Goal: Task Accomplishment & Management: Complete application form

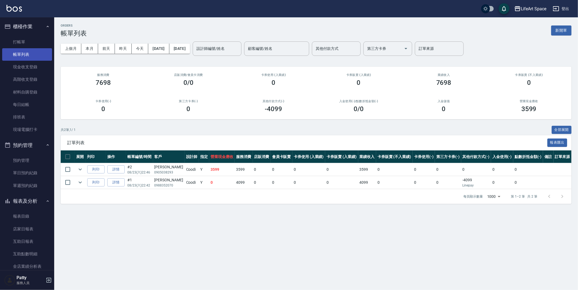
click at [37, 56] on link "帳單列表" at bounding box center [27, 54] width 50 height 12
click at [124, 49] on button "昨天" at bounding box center [123, 49] width 17 height 10
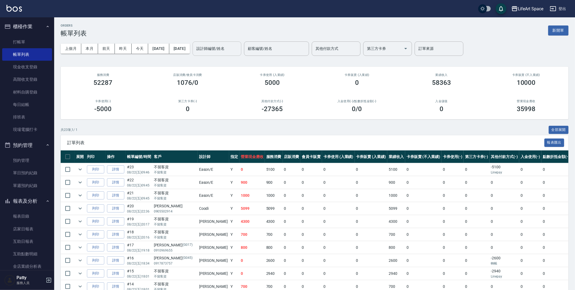
click at [238, 47] on input "設計師編號/姓名" at bounding box center [217, 48] width 44 height 9
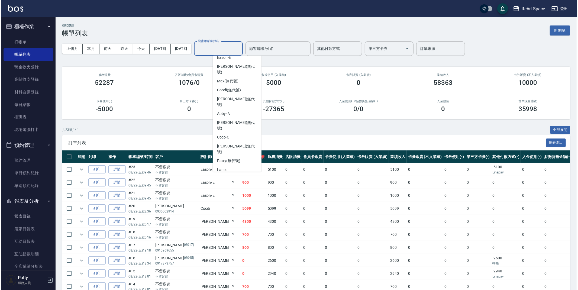
scroll to position [85, 0]
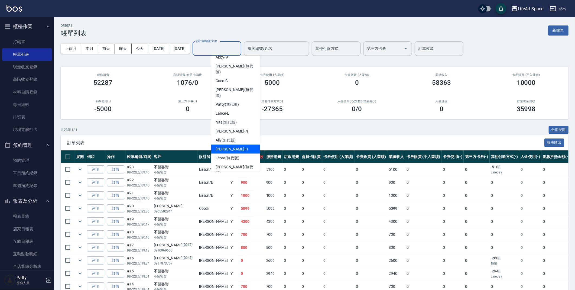
click at [229, 146] on span "[PERSON_NAME]" at bounding box center [232, 149] width 32 height 6
type input "[PERSON_NAME]"
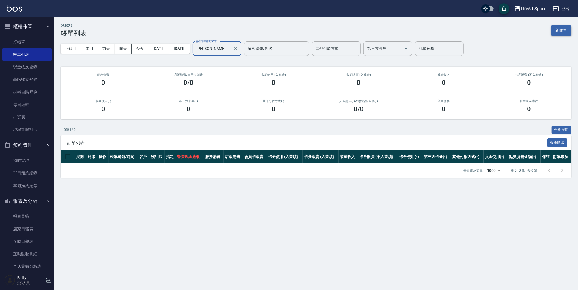
click at [557, 31] on button "新開單" at bounding box center [561, 30] width 20 height 10
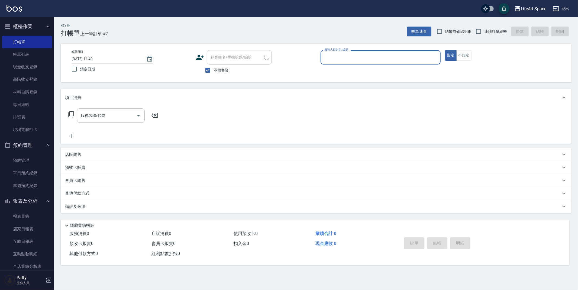
click at [402, 55] on input "服務人員姓名/編號" at bounding box center [380, 57] width 115 height 9
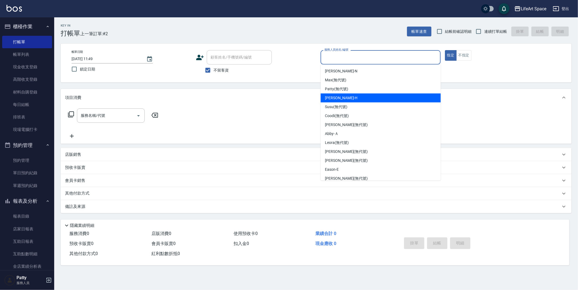
click at [342, 98] on div "[PERSON_NAME]" at bounding box center [380, 97] width 120 height 9
type input "[PERSON_NAME]"
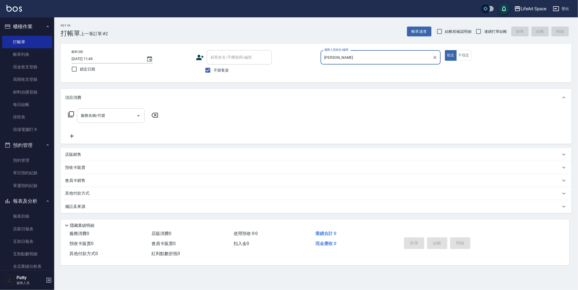
click at [111, 116] on input "服務名稱/代號" at bounding box center [106, 115] width 55 height 9
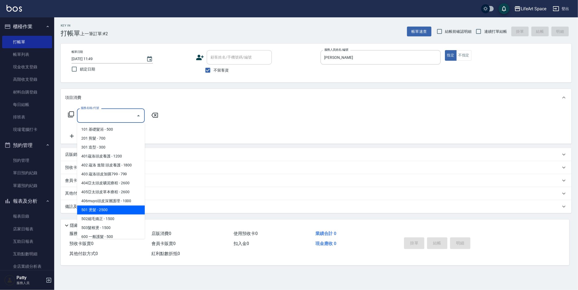
click at [95, 213] on span "501 燙髮 - 2500" at bounding box center [111, 209] width 68 height 9
type input "501 燙髮(501)"
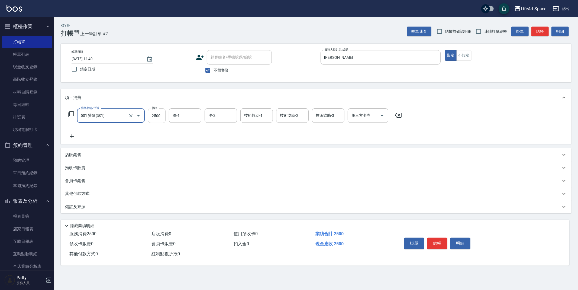
click at [165, 119] on input "2500" at bounding box center [157, 115] width 18 height 15
type input "1800"
click at [193, 119] on input "洗-1" at bounding box center [185, 115] width 28 height 9
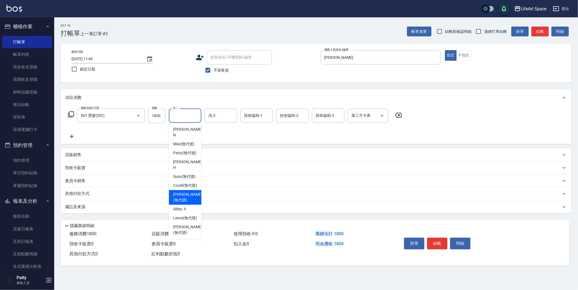
click at [190, 199] on span "[PERSON_NAME] (無代號)" at bounding box center [187, 196] width 29 height 11
type input "[PERSON_NAME](無代號)"
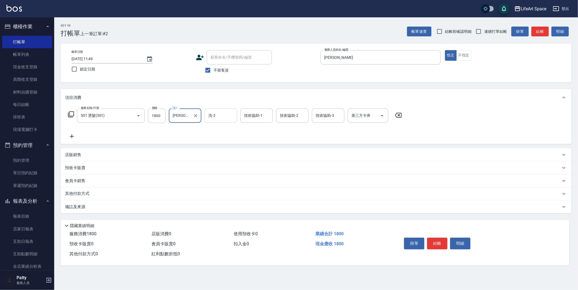
click at [232, 115] on input "洗-2" at bounding box center [221, 115] width 28 height 9
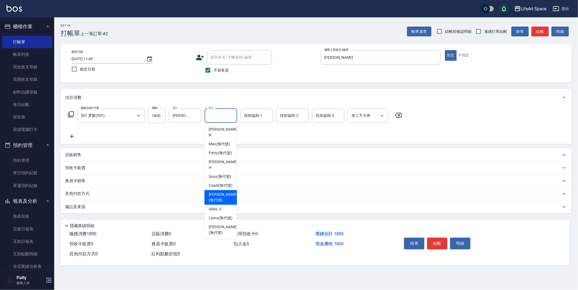
click at [223, 195] on div "[PERSON_NAME] (無代號)" at bounding box center [220, 197] width 32 height 15
type input "[PERSON_NAME](無代號)"
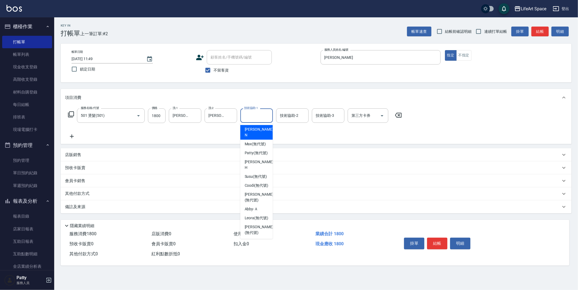
click at [255, 118] on input "技術協助-1" at bounding box center [257, 115] width 28 height 9
click at [255, 202] on span "[PERSON_NAME] (無代號)" at bounding box center [258, 196] width 29 height 11
type input "[PERSON_NAME](無代號)"
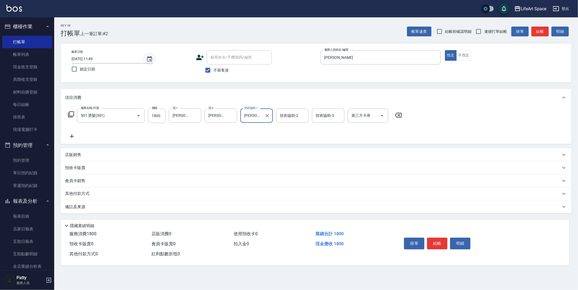
click at [148, 63] on button "Choose date, selected date is 2025-08-23" at bounding box center [149, 59] width 13 height 13
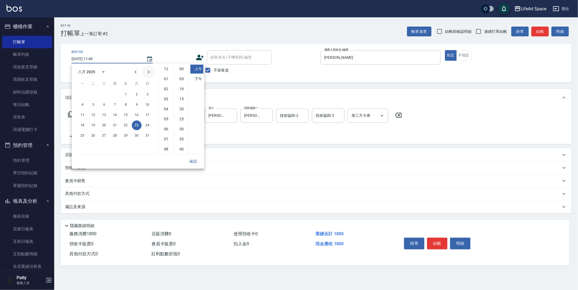
scroll to position [30, 0]
click at [124, 125] on button "22" at bounding box center [126, 125] width 10 height 10
type input "[DATE] 11:49"
click at [189, 161] on button "確認" at bounding box center [192, 161] width 17 height 10
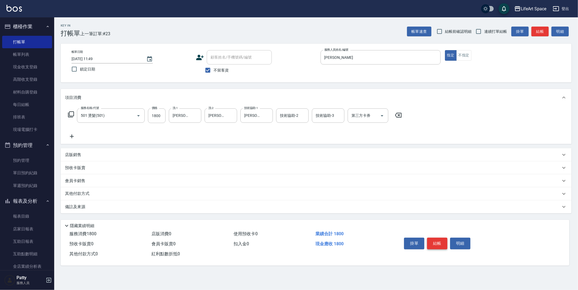
click at [434, 243] on button "結帳" at bounding box center [437, 242] width 20 height 11
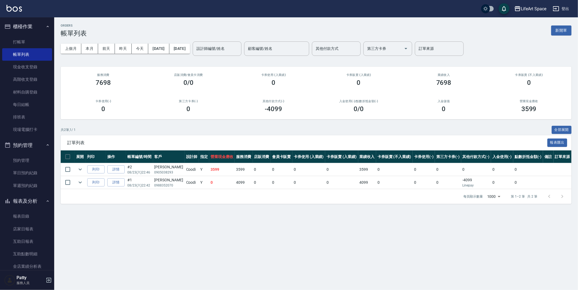
click at [562, 32] on button "新開單" at bounding box center [561, 30] width 20 height 10
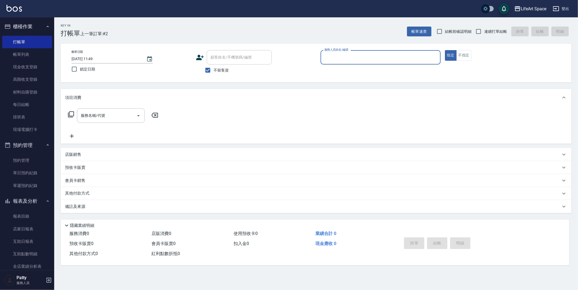
click at [377, 54] on input "服務人員姓名/編號" at bounding box center [380, 57] width 115 height 9
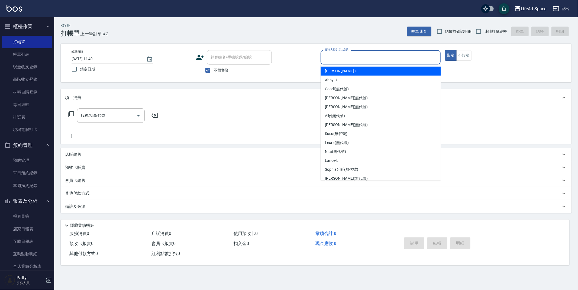
click at [343, 68] on div "[PERSON_NAME]" at bounding box center [380, 71] width 120 height 9
type input "[PERSON_NAME]"
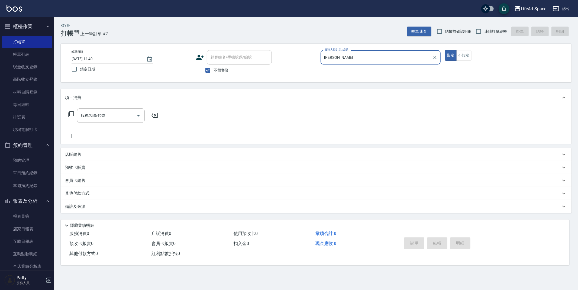
click at [99, 114] on div "服務名稱/代號 服務名稱/代號" at bounding box center [111, 115] width 68 height 14
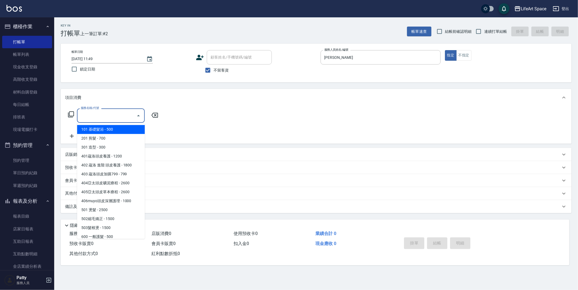
click at [111, 129] on span "101 基礎髮浴 - 500" at bounding box center [111, 129] width 68 height 9
type input "101 基礎髮浴 (101)"
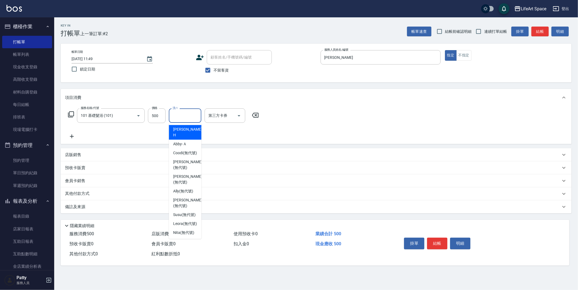
click at [180, 115] on input "洗-1" at bounding box center [185, 115] width 28 height 9
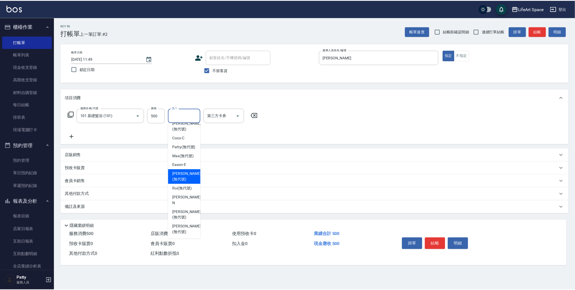
scroll to position [153, 0]
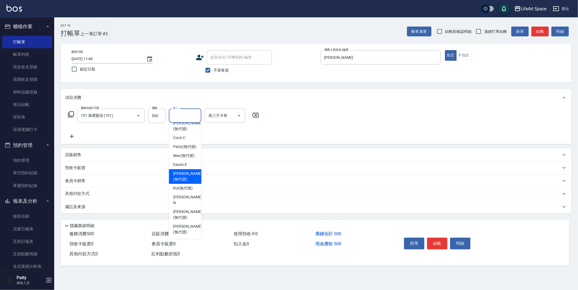
click at [182, 179] on span "[PERSON_NAME] (無代號)" at bounding box center [187, 176] width 29 height 11
type input "[PERSON_NAME](無代號)"
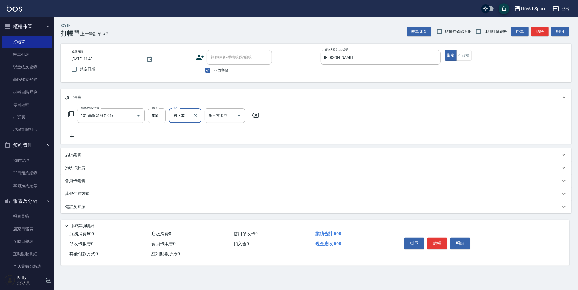
click at [275, 206] on div "備註及來源" at bounding box center [312, 207] width 495 height 6
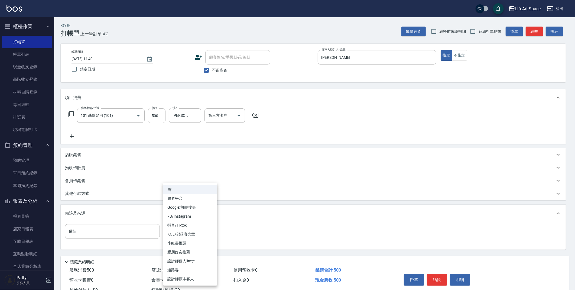
click at [206, 233] on body "LifeArt Space 登出 櫃檯作業 打帳單 帳單列表 現金收支登錄 高階收支登錄 材料自購登錄 每日結帳 排班表 現場電腦打卡 預約管理 預約管理 單…" at bounding box center [287, 154] width 575 height 308
click at [183, 278] on li "設計師原本客人" at bounding box center [190, 278] width 54 height 9
type input "設計師原本客人"
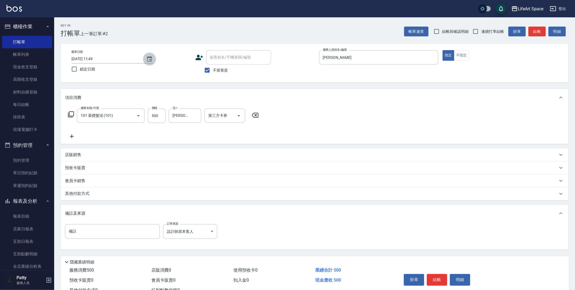
click at [151, 57] on icon "Choose date, selected date is 2025-08-23" at bounding box center [149, 58] width 5 height 5
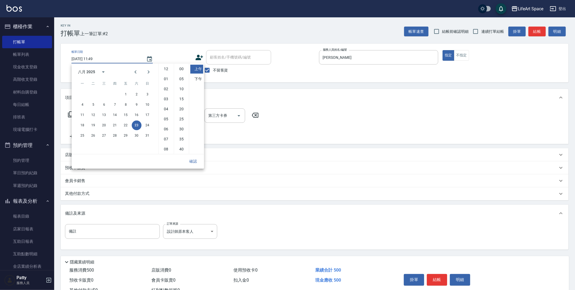
scroll to position [30, 0]
click at [125, 124] on button "22" at bounding box center [126, 125] width 10 height 10
type input "[DATE] 11:49"
click at [190, 159] on button "確認" at bounding box center [192, 161] width 17 height 10
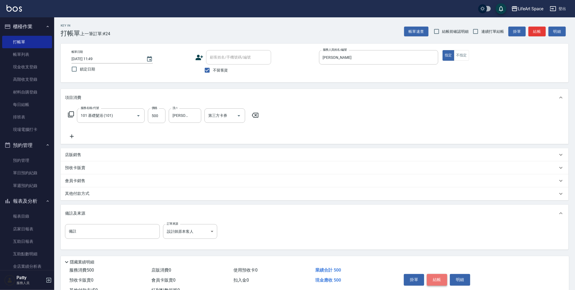
click at [431, 276] on button "結帳" at bounding box center [437, 279] width 20 height 11
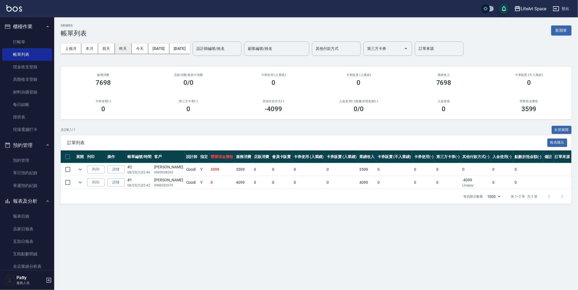
click at [118, 46] on button "昨天" at bounding box center [123, 49] width 17 height 10
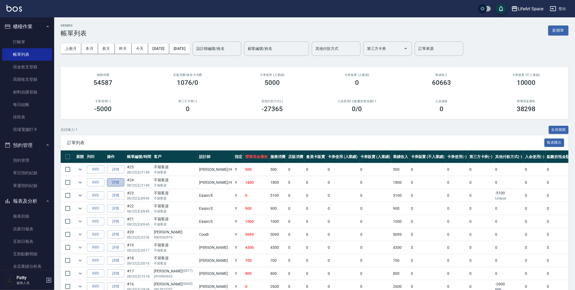
click at [112, 181] on link "詳情" at bounding box center [115, 182] width 17 height 8
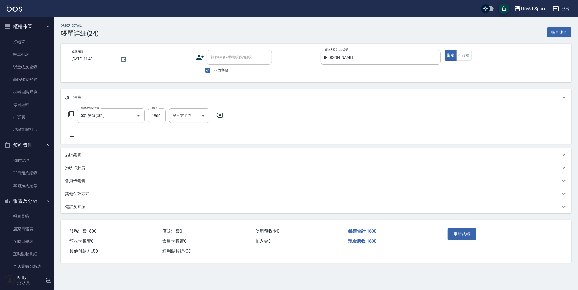
type input "[DATE] 11:49"
checkbox input "true"
type input "[PERSON_NAME]"
type input "501 燙髮(501)"
click at [83, 207] on p "備註及來源" at bounding box center [75, 207] width 20 height 6
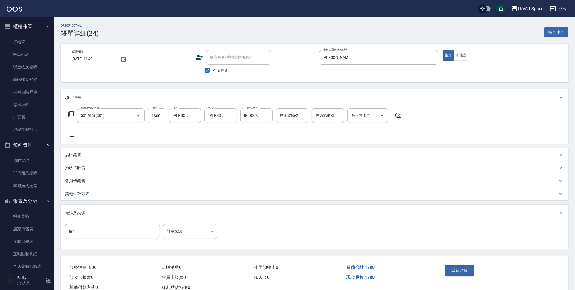
click at [179, 230] on body "LifeArt Space 登出 櫃檯作業 打帳單 帳單列表 現金收支登錄 高階收支登錄 材料自購登錄 每日結帳 排班表 現場電腦打卡 預約管理 預約管理 單…" at bounding box center [287, 152] width 575 height 305
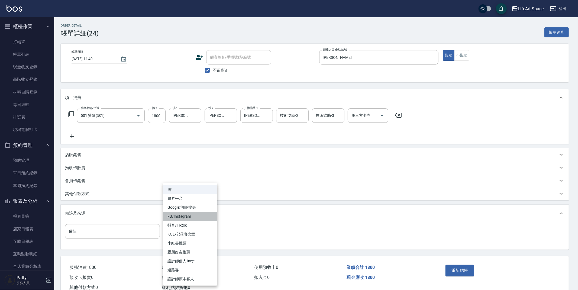
click at [185, 217] on li "FB/Instagram" at bounding box center [190, 216] width 54 height 9
type input "FB/Instagram"
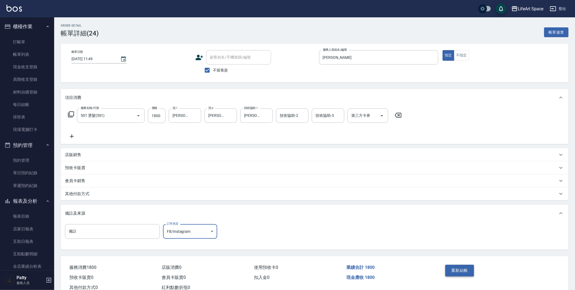
click at [456, 268] on button "重新結帳" at bounding box center [459, 270] width 29 height 11
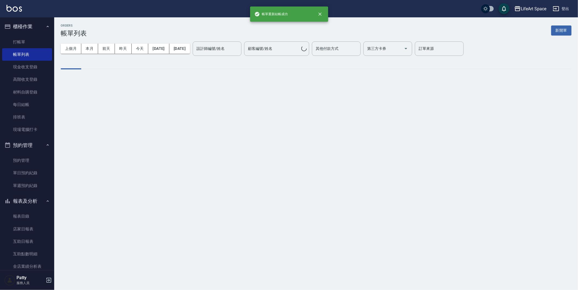
click at [562, 33] on button "新開單" at bounding box center [561, 30] width 20 height 10
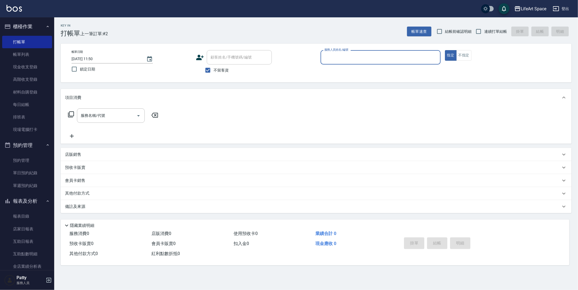
click at [224, 71] on span "不留客資" at bounding box center [220, 70] width 15 height 6
click at [213, 71] on input "不留客資" at bounding box center [207, 69] width 11 height 11
checkbox input "false"
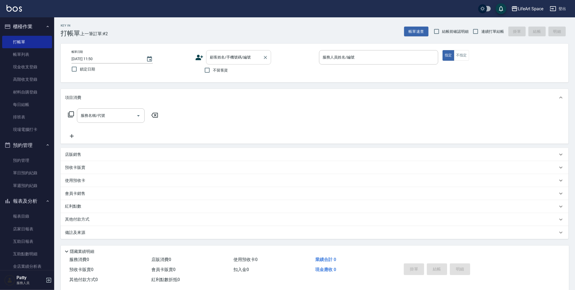
click at [239, 52] on div "顧客姓名/手機號碼/編號 顧客姓名/手機號碼/編號" at bounding box center [238, 57] width 65 height 14
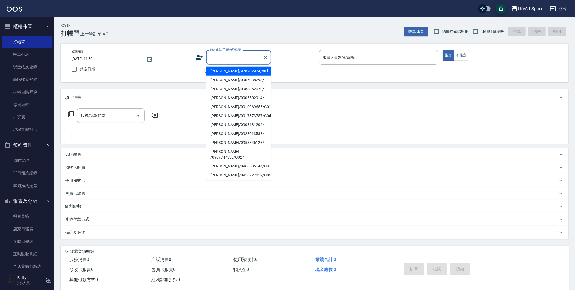
type input "h"
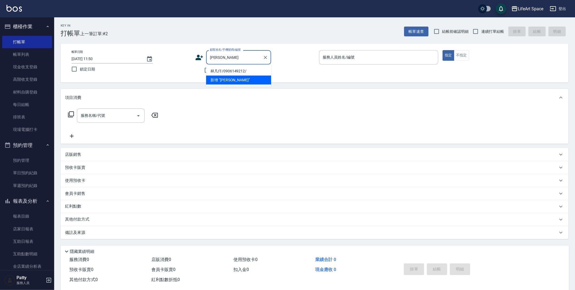
click at [240, 71] on li "林凡仟/0906149212/" at bounding box center [238, 71] width 65 height 9
type input "林凡仟/0906149212/"
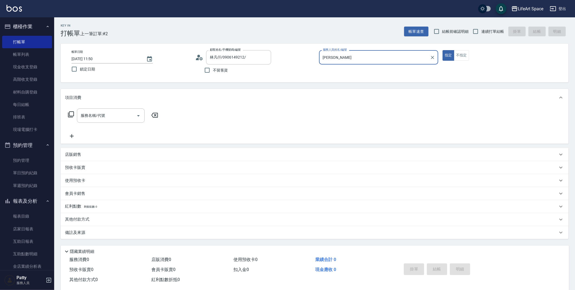
type input "[PERSON_NAME]"
click at [77, 114] on div "服務名稱/代號" at bounding box center [111, 115] width 68 height 14
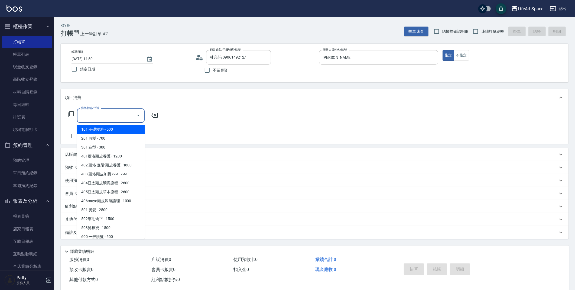
click at [82, 113] on input "服務名稱/代號" at bounding box center [106, 115] width 55 height 9
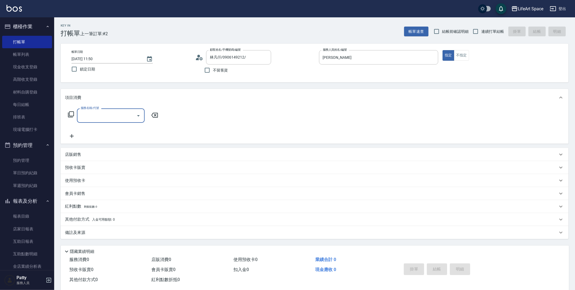
click at [95, 117] on input "服務名稱/代號" at bounding box center [106, 115] width 55 height 9
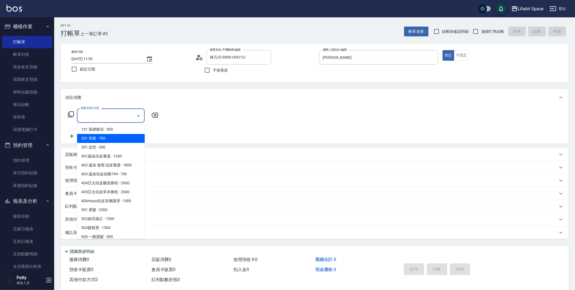
click at [107, 134] on span "201 剪髮 - 700" at bounding box center [111, 138] width 68 height 9
type input "201 剪髮(201)"
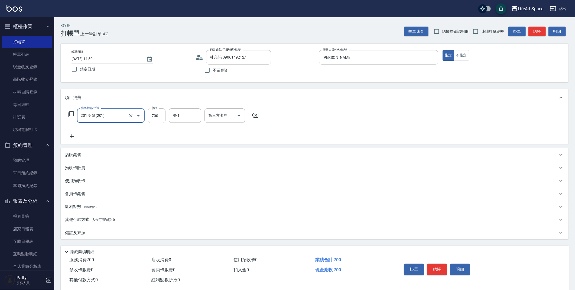
click at [169, 118] on div "洗-1 洗-1" at bounding box center [185, 115] width 32 height 14
click at [163, 118] on input "700" at bounding box center [157, 115] width 18 height 15
type input "800"
click at [170, 231] on div "備註及來源" at bounding box center [311, 233] width 492 height 6
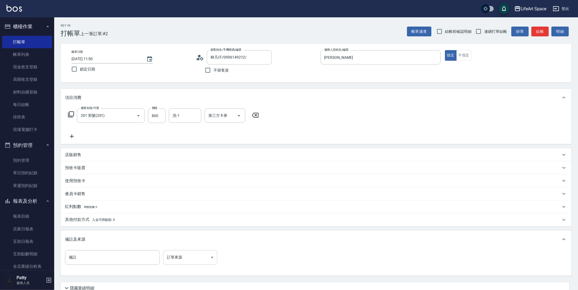
click at [192, 253] on body "LifeArt Space 登出 櫃檯作業 打帳單 帳單列表 現金收支登錄 高階收支登錄 材料自購登錄 每日結帳 排班表 現場電腦打卡 預約管理 預約管理 單…" at bounding box center [289, 167] width 578 height 334
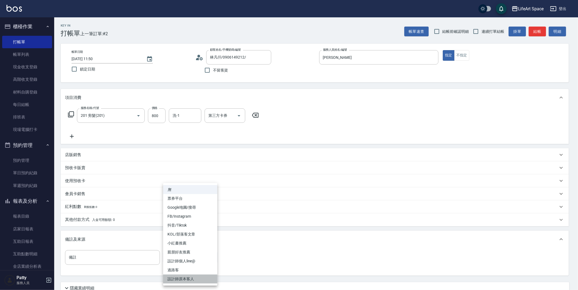
click at [194, 280] on li "設計師原本客人" at bounding box center [190, 278] width 54 height 9
type input "設計師原本客人"
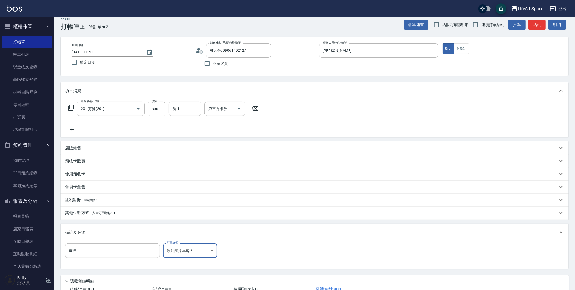
scroll to position [46, 0]
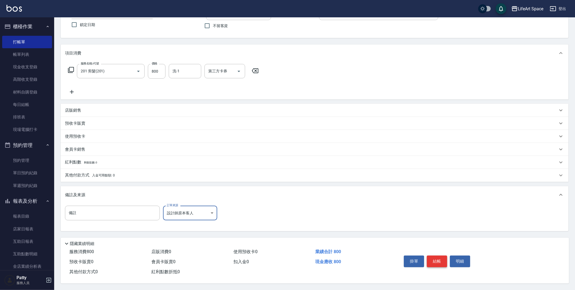
click at [438, 259] on button "結帳" at bounding box center [437, 260] width 20 height 11
